Goal: Navigation & Orientation: Find specific page/section

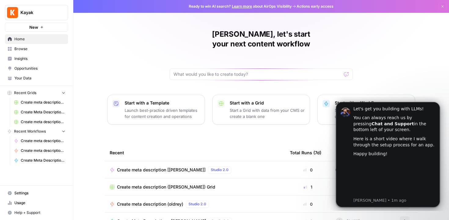
click at [409, 69] on div "[PERSON_NAME], let's start your next content workflow Start with a Template Lau…" at bounding box center [261, 145] width 376 height 291
click at [439, 104] on icon "Dismiss notification" at bounding box center [438, 104] width 2 height 2
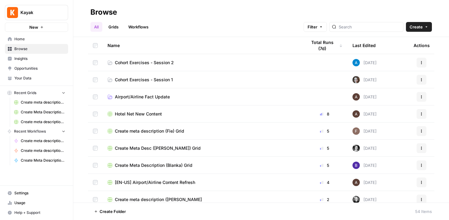
scroll to position [5, 0]
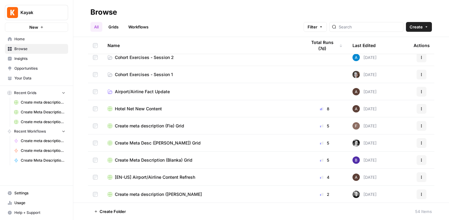
click at [140, 27] on link "Workflows" at bounding box center [139, 27] width 28 height 10
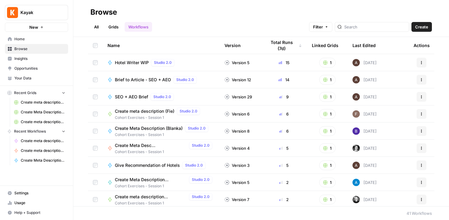
scroll to position [21, 0]
